Goal: Transaction & Acquisition: Purchase product/service

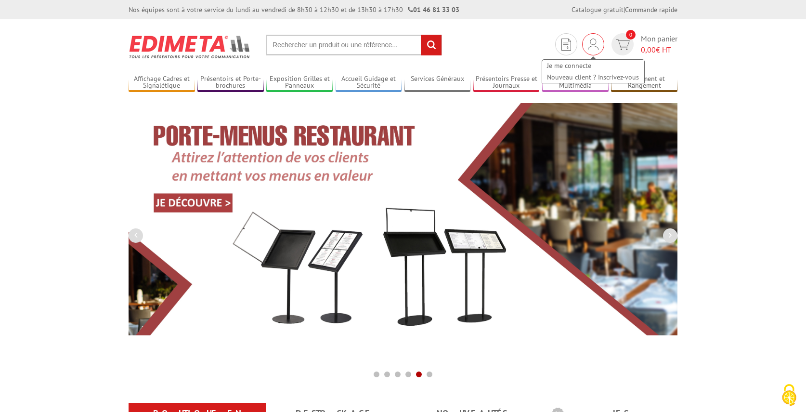
click at [590, 51] on div "Je me connecte Nouveau client ? Inscrivez-vous" at bounding box center [593, 67] width 104 height 34
click at [581, 65] on link "Je me connecte" at bounding box center [593, 66] width 102 height 12
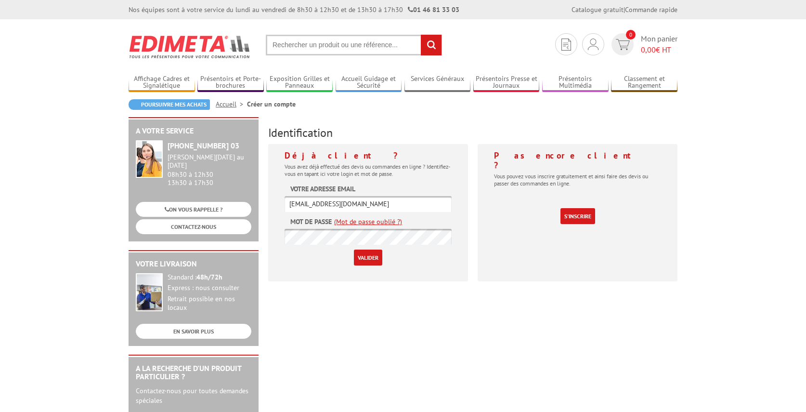
click at [361, 259] on input "Valider" at bounding box center [368, 257] width 28 height 16
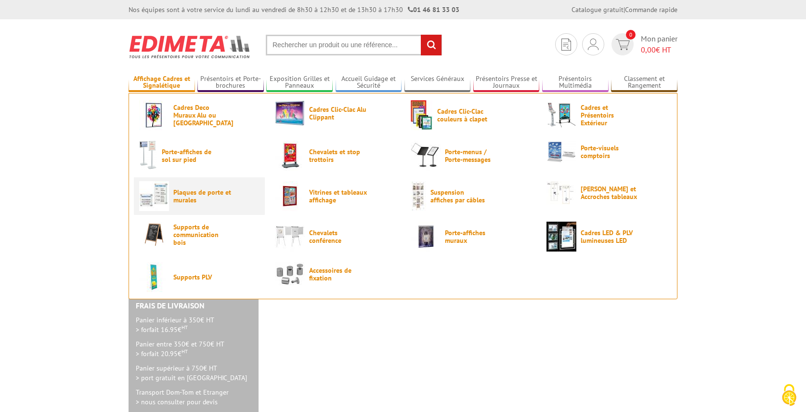
click at [204, 195] on span "Plaques de porte et murales" at bounding box center [202, 195] width 58 height 15
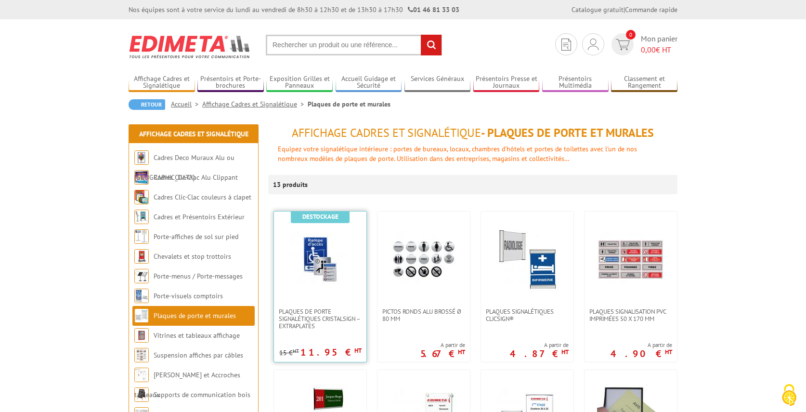
scroll to position [229, 0]
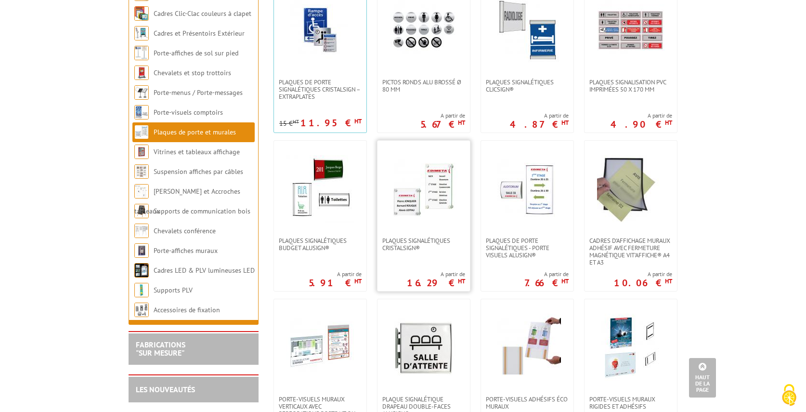
click at [429, 178] on img at bounding box center [423, 188] width 67 height 67
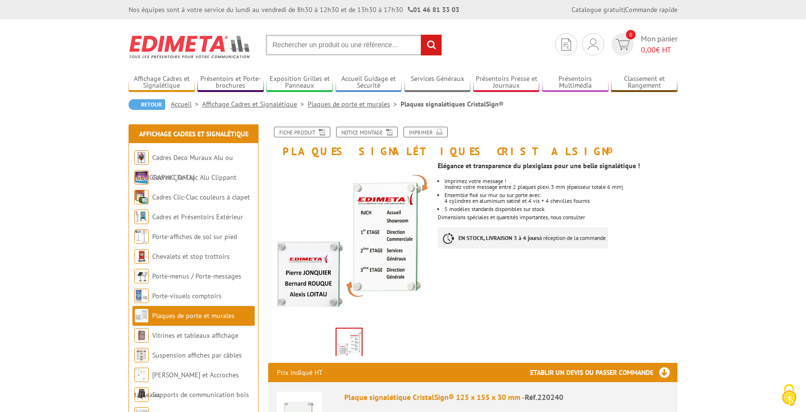
click at [584, 78] on link "Mes devis & commandes" at bounding box center [593, 77] width 102 height 12
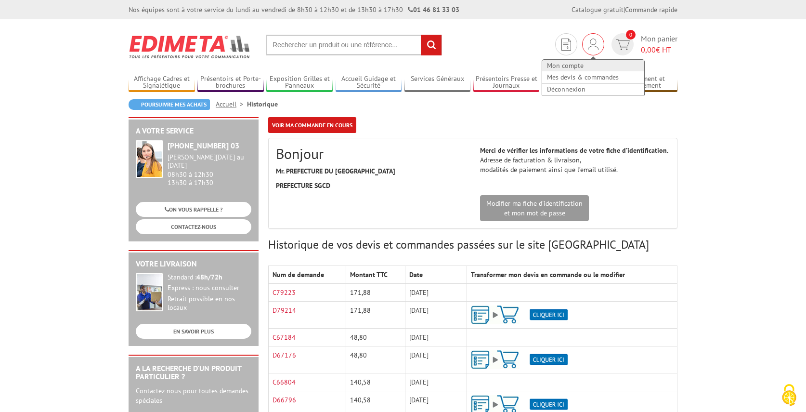
click at [582, 67] on link "Mon compte" at bounding box center [593, 66] width 102 height 12
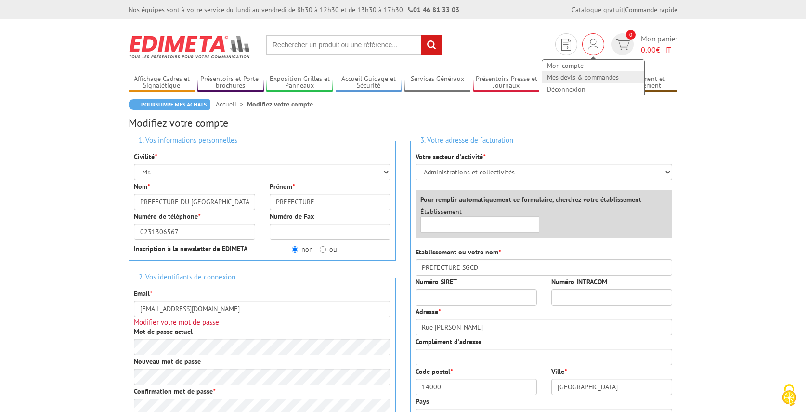
click at [585, 77] on link "Mes devis & commandes" at bounding box center [593, 77] width 102 height 12
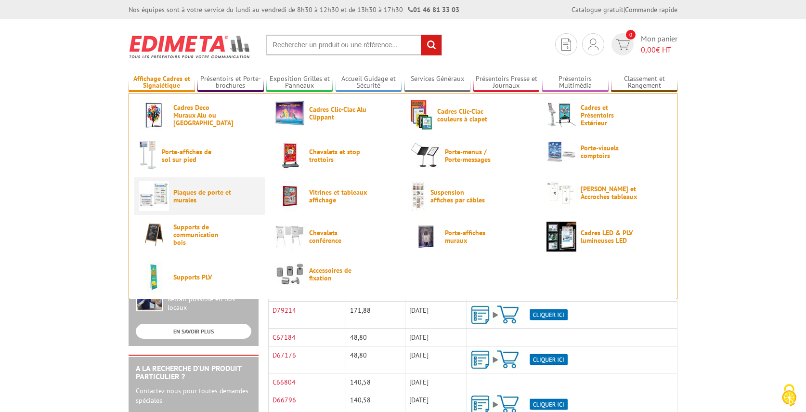
click at [198, 188] on span "Plaques de porte et murales" at bounding box center [202, 195] width 58 height 15
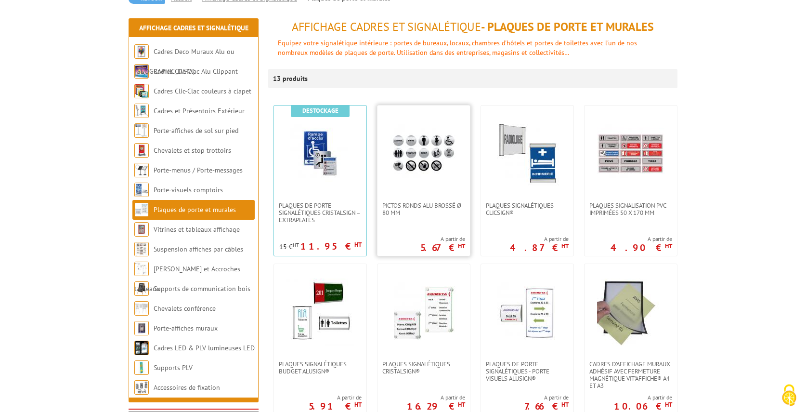
scroll to position [115, 0]
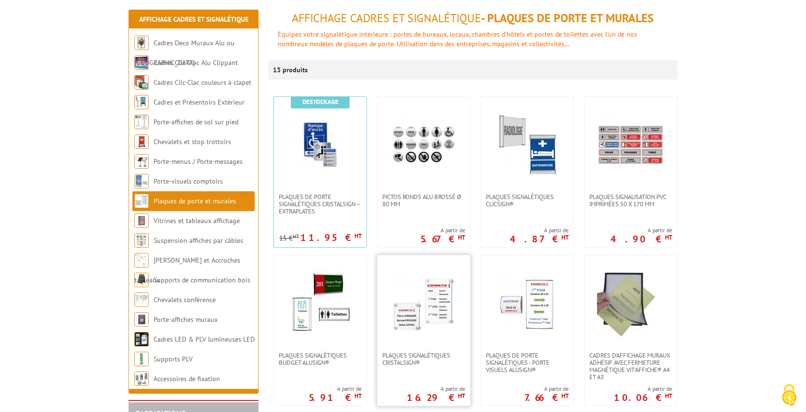
click at [429, 296] on img at bounding box center [423, 303] width 67 height 67
